Goal: Find specific page/section: Find specific page/section

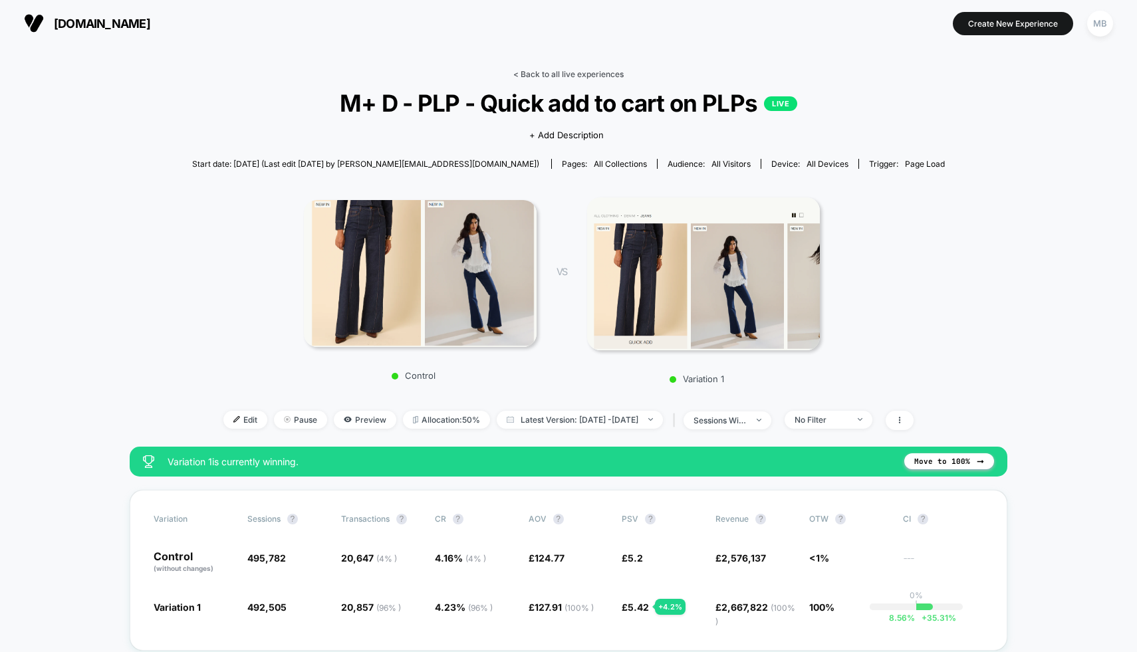
click at [611, 73] on link "< Back to all live experiences" at bounding box center [568, 74] width 110 height 10
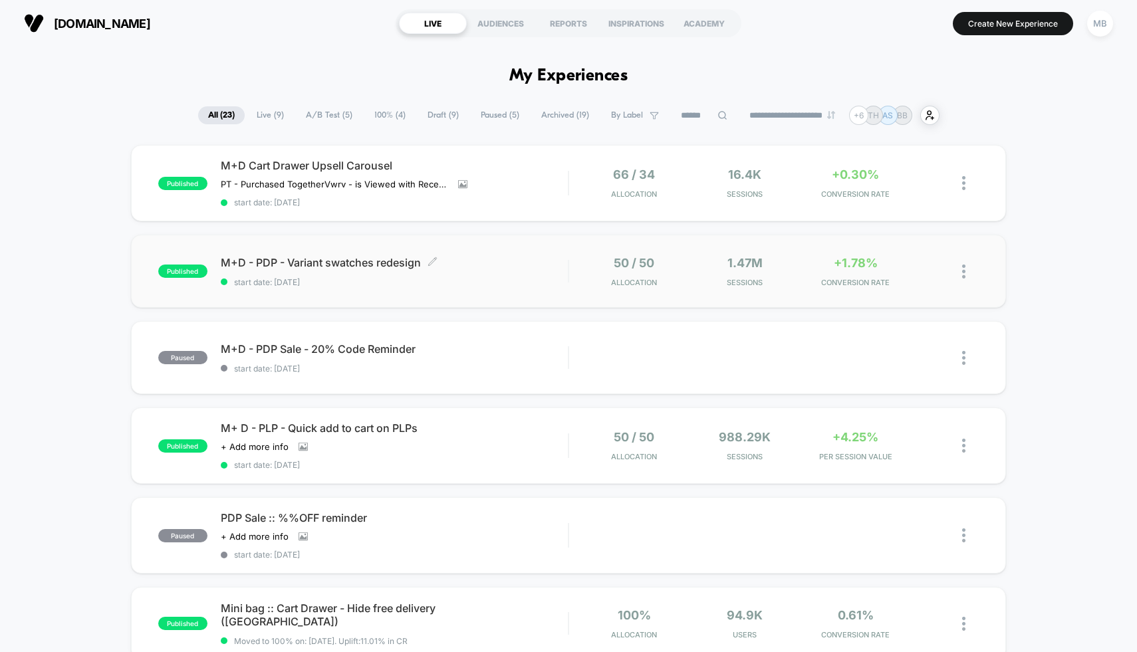
click at [501, 271] on div "M+D - PDP - Variant swatches redesign Click to edit experience details Click to…" at bounding box center [395, 271] width 348 height 31
